Goal: Find specific page/section: Find specific page/section

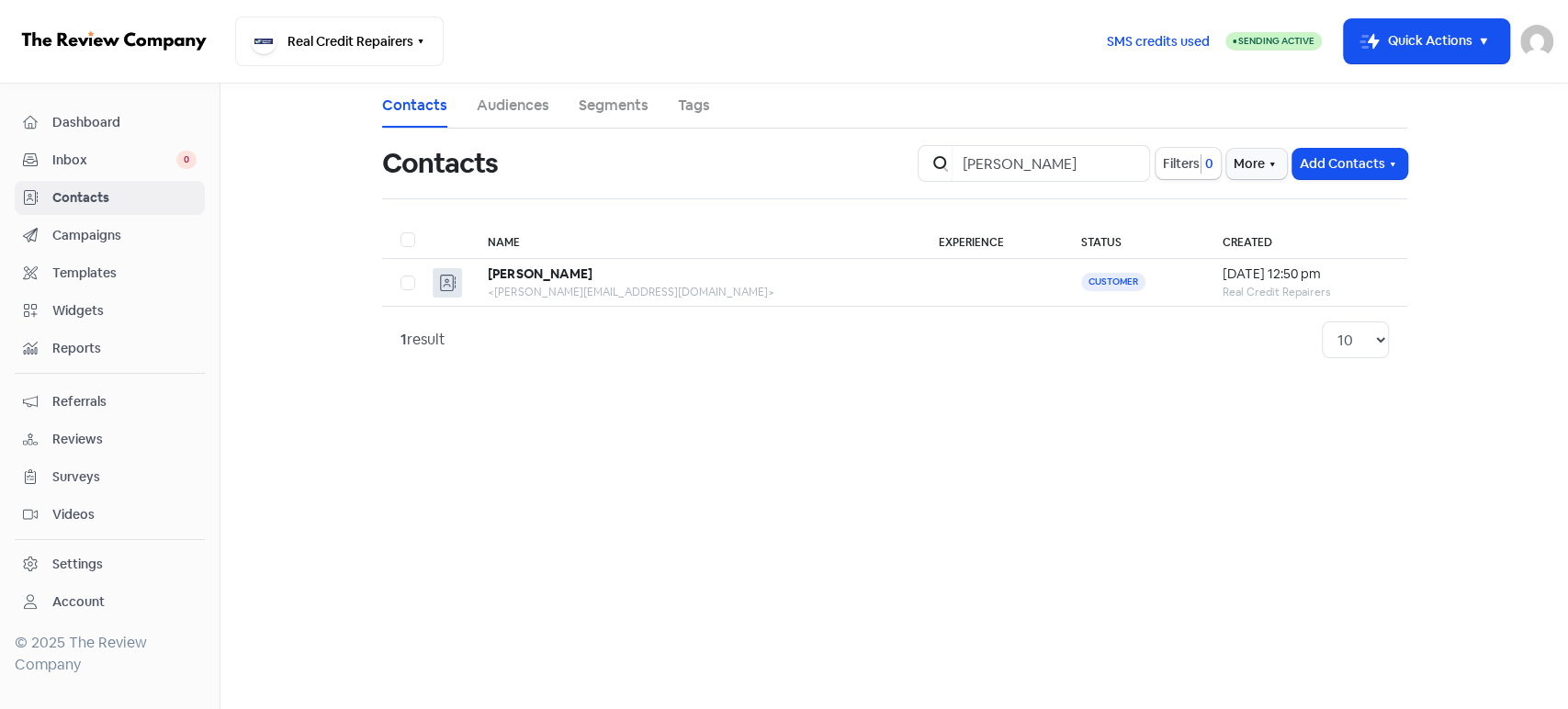
click at [1120, 161] on input "[PERSON_NAME]" at bounding box center [1050, 163] width 199 height 36
type input "[PERSON_NAME]"
click at [1124, 165] on input "[PERSON_NAME]" at bounding box center [1050, 163] width 199 height 36
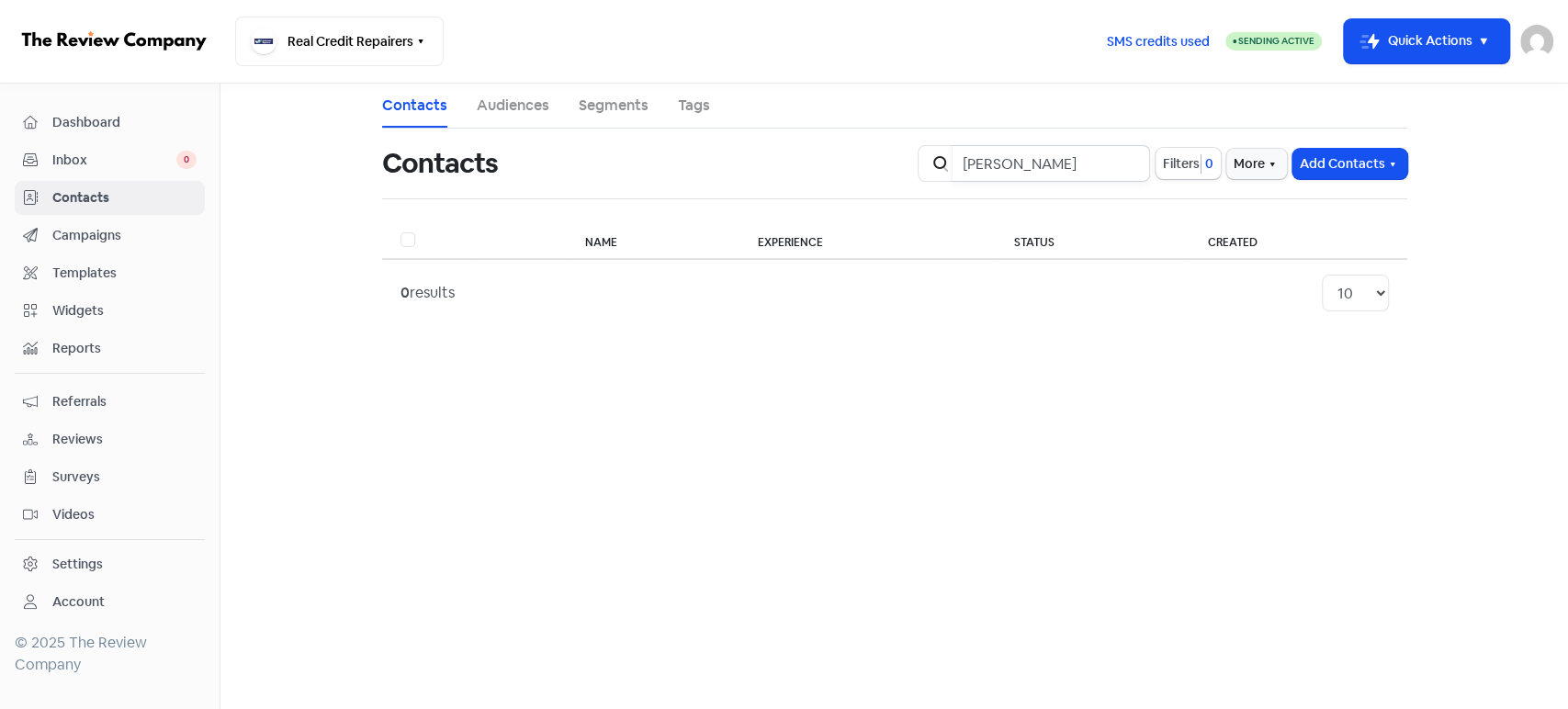
type input "[PERSON_NAME]"
click at [1126, 166] on input "[PERSON_NAME]" at bounding box center [1050, 163] width 199 height 36
type input "[PERSON_NAME]"
